Goal: Use online tool/utility: Utilize a website feature to perform a specific function

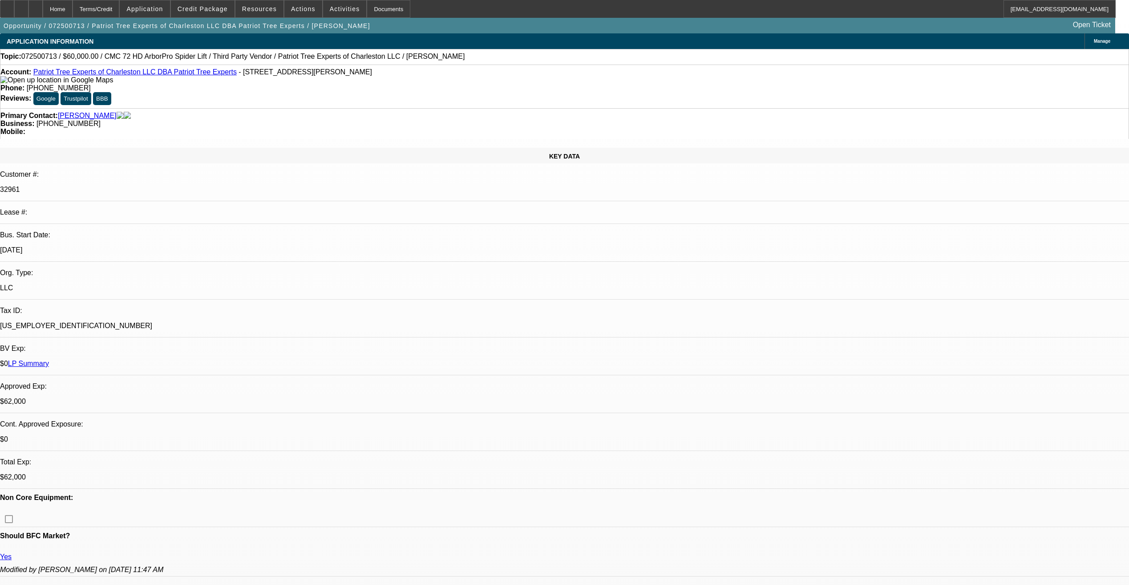
select select "0"
select select "2"
select select "0"
select select "6"
select select "0"
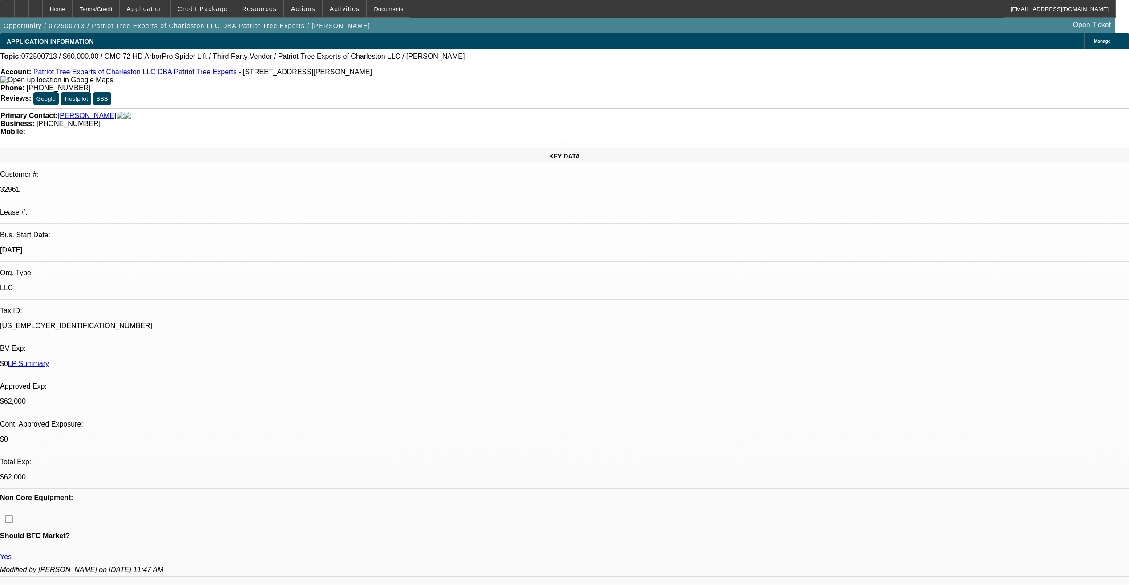
select select "2"
select select "0"
select select "6"
select select "0"
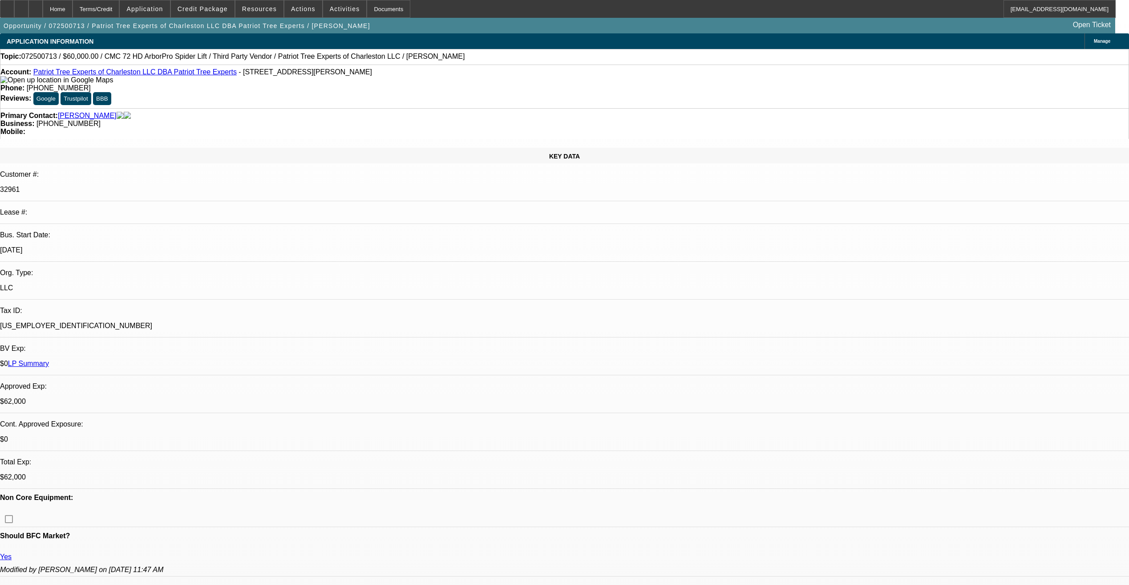
select select "0"
select select "2"
select select "0"
select select "6"
select select "0"
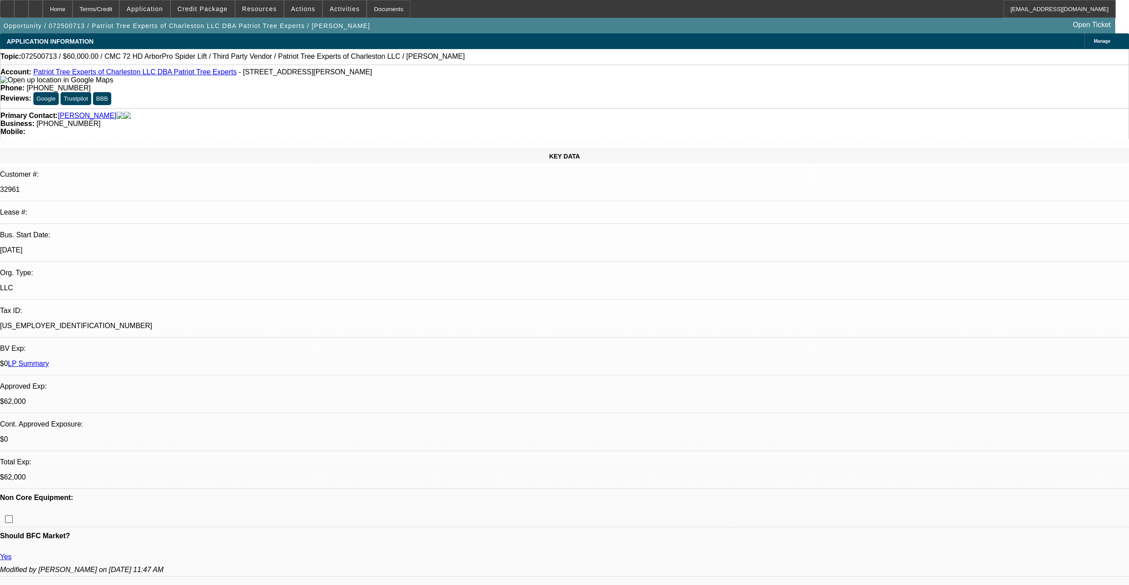
select select "2"
select select "0"
select select "6"
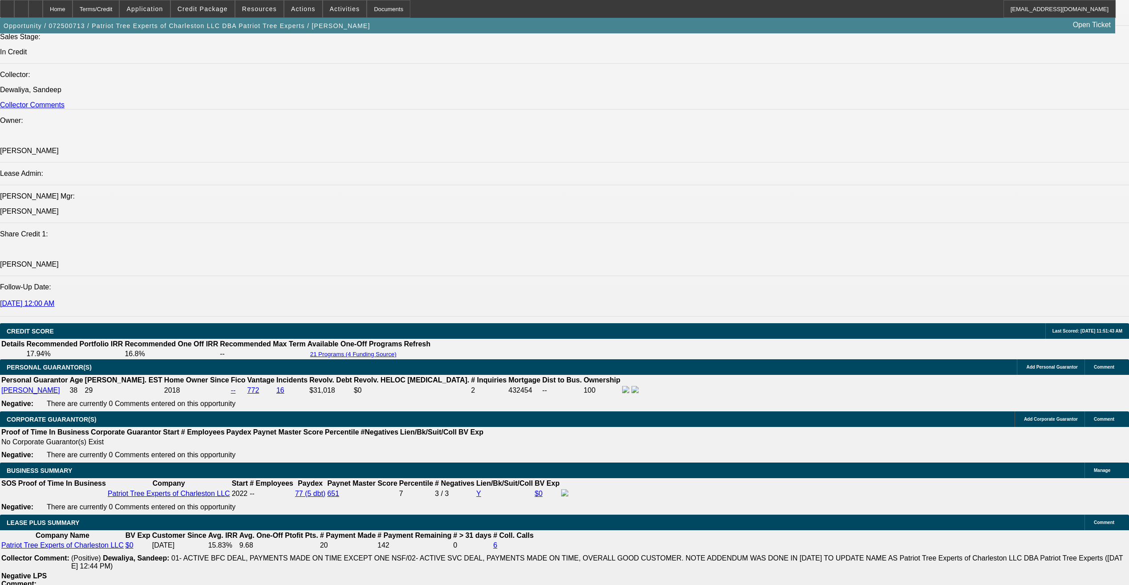
scroll to position [793, 0]
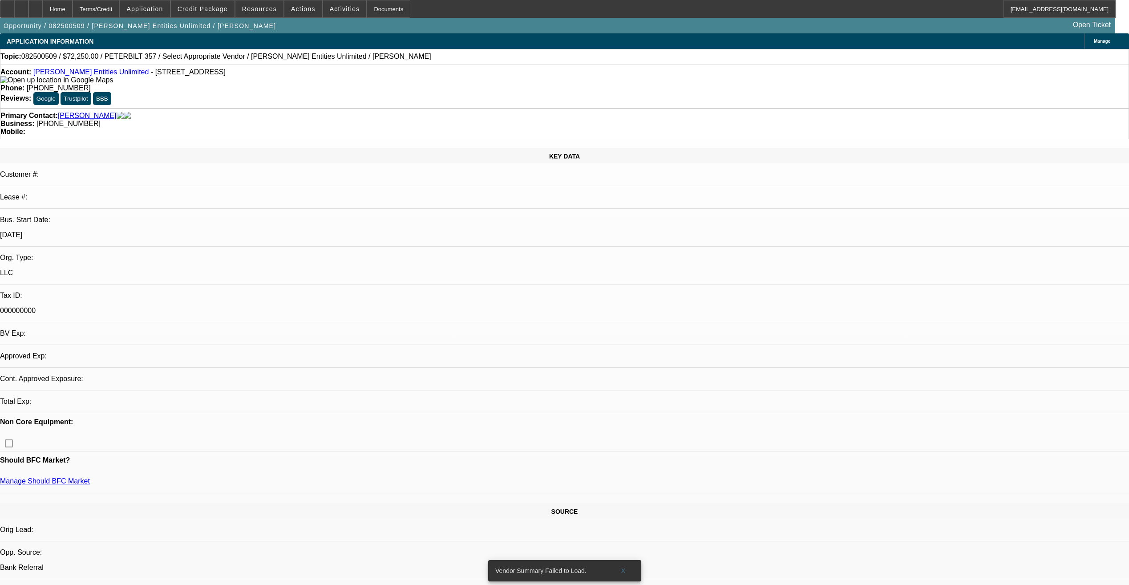
select select "0.15"
select select "2"
select select "0"
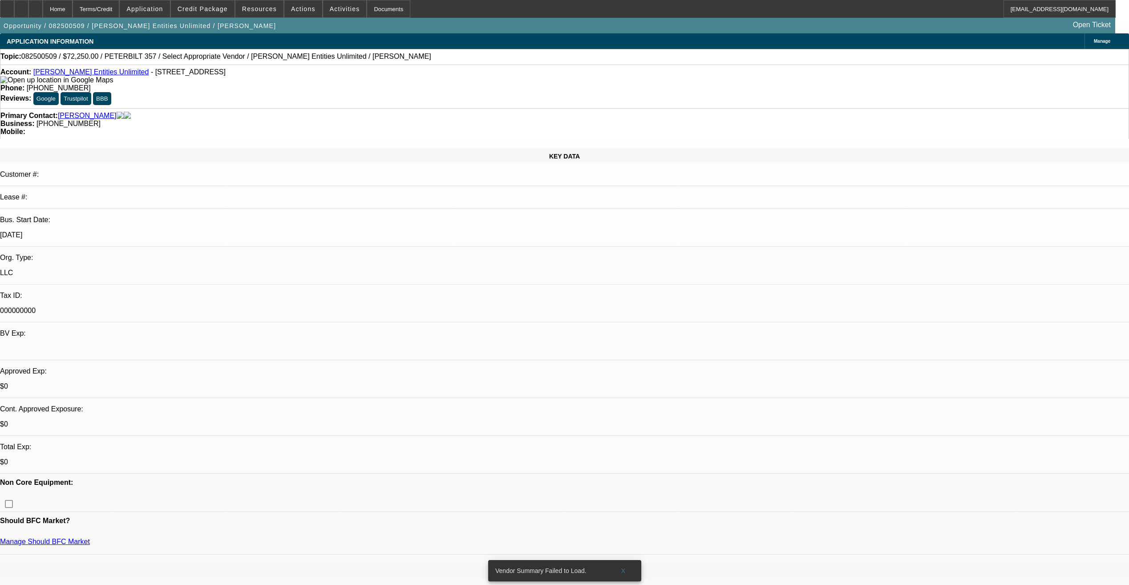
select select "1"
select select "2"
select select "6"
